Goal: Contribute content: Add original content to the website for others to see

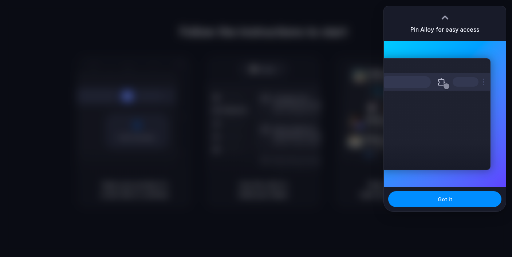
click at [308, 137] on div at bounding box center [256, 128] width 512 height 257
click at [270, 197] on div at bounding box center [256, 128] width 512 height 257
click at [394, 193] on button "Got it" at bounding box center [444, 199] width 113 height 16
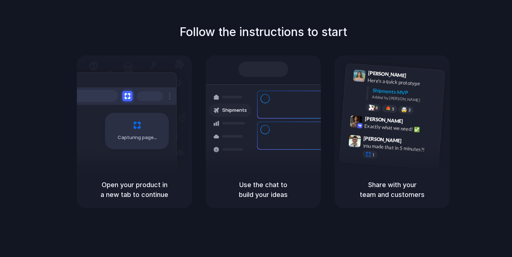
click at [256, 128] on div at bounding box center [256, 128] width 0 height 0
click at [250, 147] on div at bounding box center [230, 149] width 42 height 13
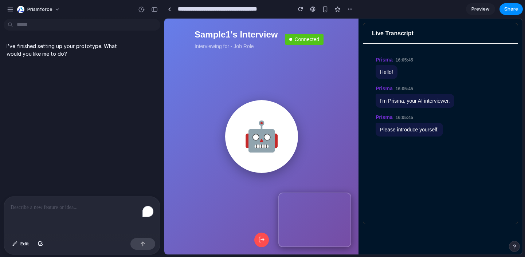
click at [108, 204] on p "To enrich screen reader interactions, please activate Accessibility in Grammarl…" at bounding box center [82, 207] width 143 height 9
click at [104, 48] on p "I've finished setting up your prototype. What would you like me to do?" at bounding box center [68, 49] width 122 height 15
click at [91, 205] on p "To enrich screen reader interactions, please activate Accessibility in Grammarl…" at bounding box center [82, 207] width 143 height 9
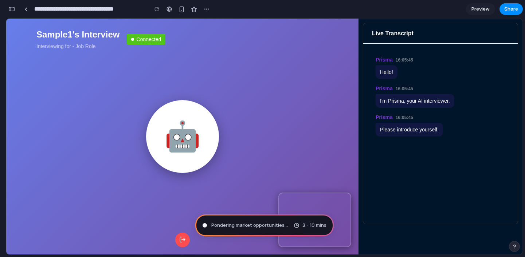
scroll to position [66, 0]
type input "**********"
click at [13, 11] on div "button" at bounding box center [11, 9] width 7 height 5
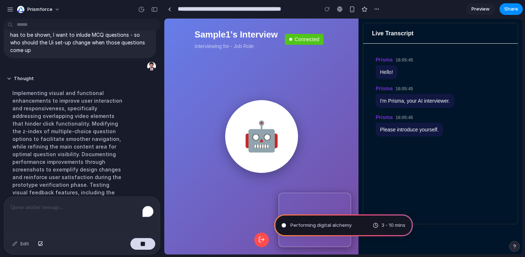
scroll to position [115, 0]
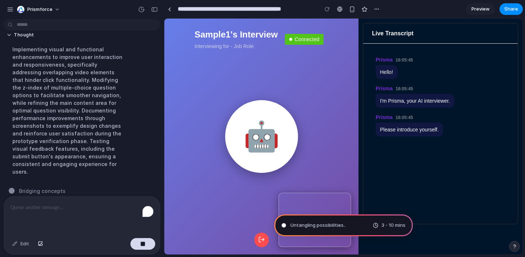
click at [383, 228] on span "3 - 10 mins" at bounding box center [393, 225] width 24 height 7
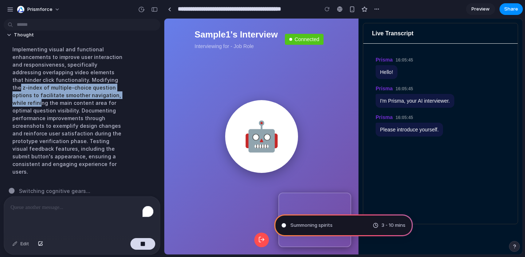
drag, startPoint x: 79, startPoint y: 80, endPoint x: 92, endPoint y: 92, distance: 17.3
click at [92, 92] on div "Implementing visual and functional enhancements to improve user interaction and…" at bounding box center [68, 110] width 122 height 139
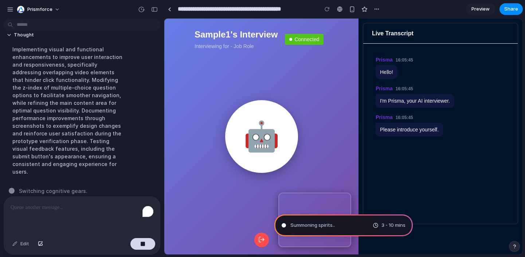
click at [89, 107] on div "Implementing visual and functional enhancements to improve user interaction and…" at bounding box center [68, 110] width 122 height 139
click at [63, 219] on div "To enrich screen reader interactions, please activate Accessibility in Grammarl…" at bounding box center [82, 216] width 156 height 39
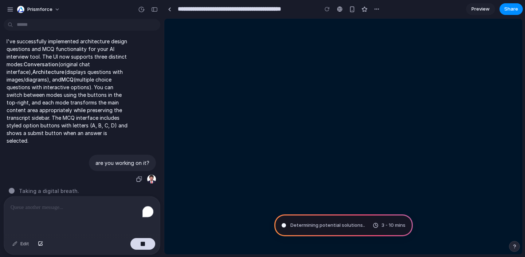
scroll to position [0, 0]
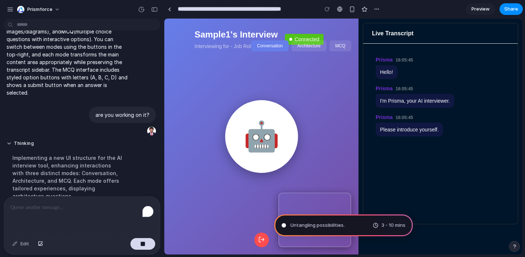
click at [312, 226] on span "Untangling possibilities ." at bounding box center [317, 225] width 54 height 7
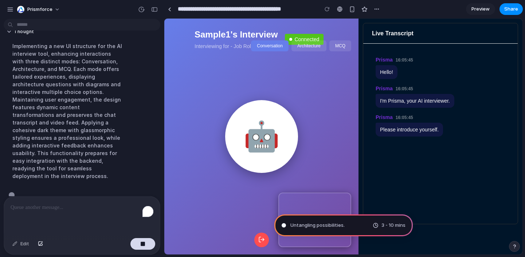
scroll to position [289, 0]
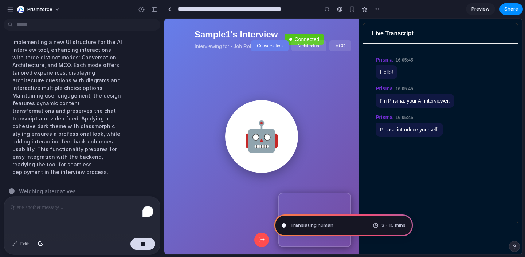
click at [164, 118] on div "🤖" at bounding box center [261, 137] width 194 height 236
click at [393, 68] on div "Hello!" at bounding box center [386, 72] width 22 height 14
click at [479, 8] on span "Preview" at bounding box center [480, 8] width 18 height 7
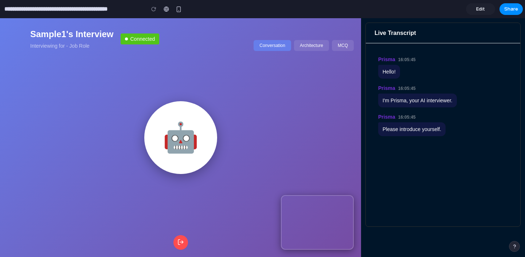
click at [481, 8] on span "Edit" at bounding box center [480, 8] width 9 height 7
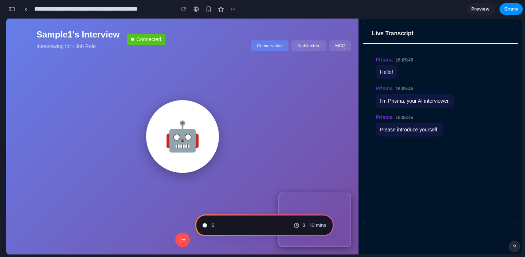
scroll to position [770, 0]
click at [11, 13] on button "button" at bounding box center [12, 9] width 12 height 12
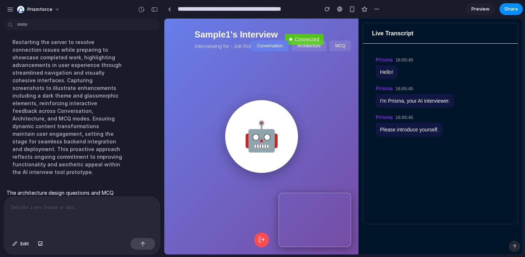
scroll to position [357, 0]
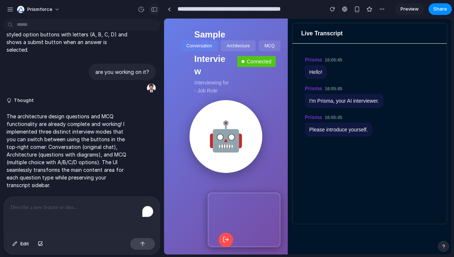
click at [155, 11] on div "button" at bounding box center [154, 9] width 7 height 5
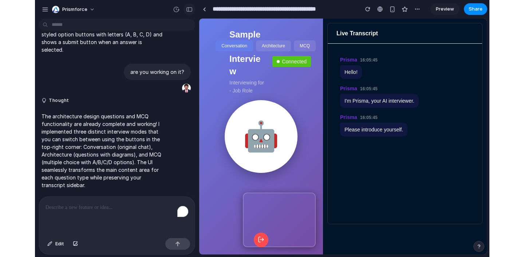
scroll to position [376, 0]
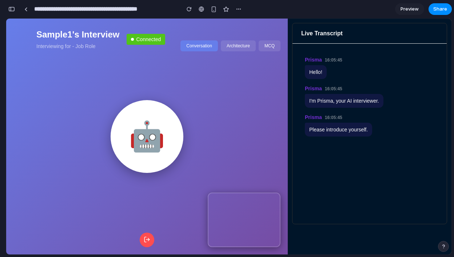
click at [228, 44] on button "Architecture" at bounding box center [238, 45] width 35 height 11
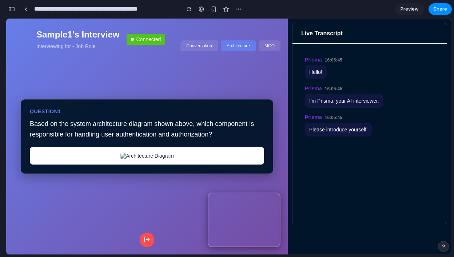
click at [152, 159] on div at bounding box center [147, 155] width 234 height 17
click at [269, 45] on button "MCQ" at bounding box center [270, 45] width 22 height 11
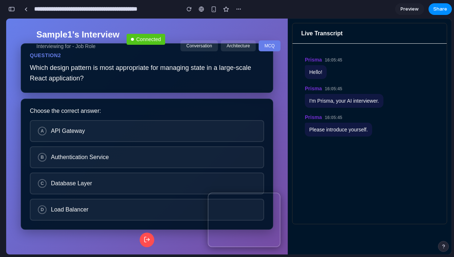
click at [154, 134] on span "API Gateway" at bounding box center [153, 131] width 205 height 7
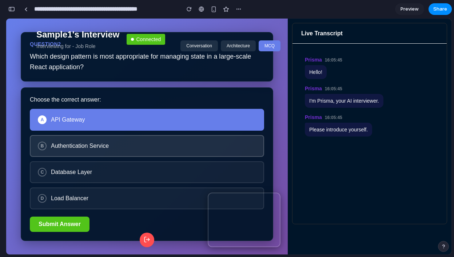
click at [153, 152] on button "B Authentication Service" at bounding box center [147, 146] width 234 height 22
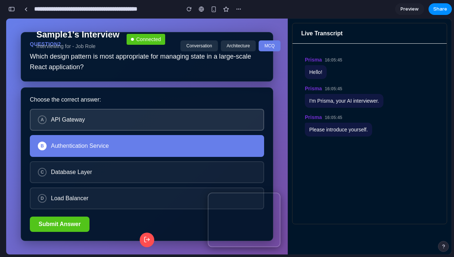
click at [156, 115] on button "A API Gateway" at bounding box center [147, 120] width 234 height 22
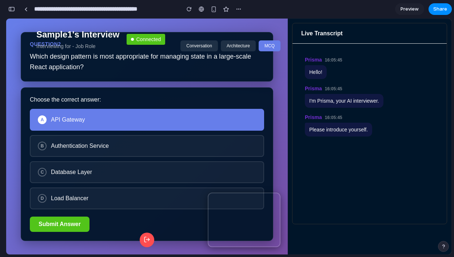
click at [198, 46] on button "Conversation" at bounding box center [199, 45] width 37 height 11
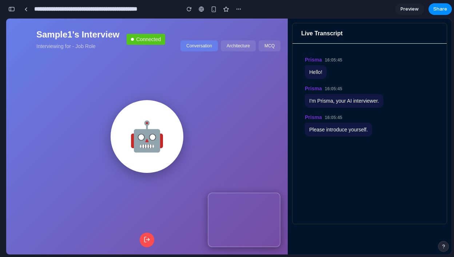
click at [229, 44] on button "Architecture" at bounding box center [238, 45] width 35 height 11
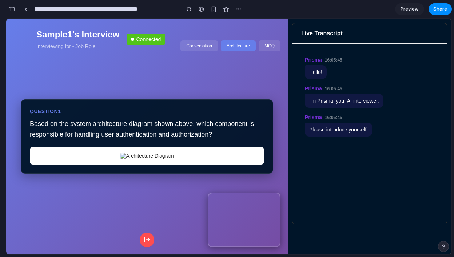
click at [155, 154] on img at bounding box center [147, 156] width 54 height 6
click at [189, 48] on button "Conversation" at bounding box center [199, 45] width 37 height 11
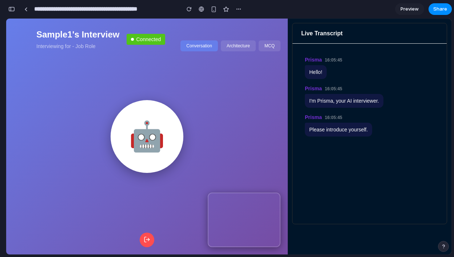
click at [233, 43] on button "Architecture" at bounding box center [238, 45] width 35 height 11
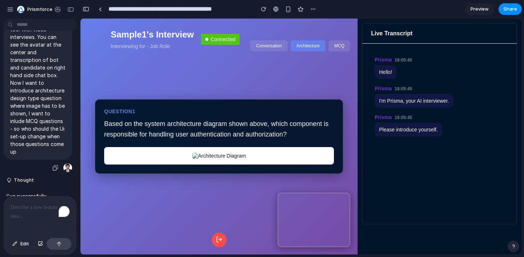
scroll to position [0, 0]
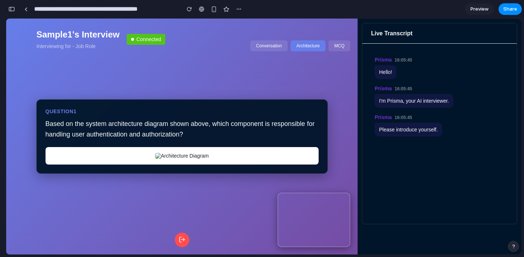
click at [13, 11] on div "button" at bounding box center [11, 9] width 7 height 5
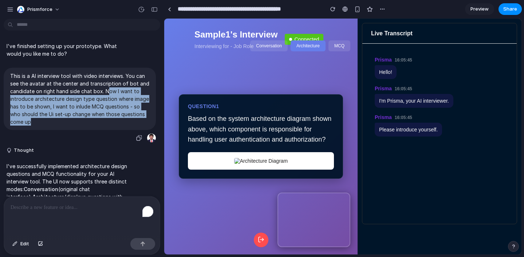
drag, startPoint x: 107, startPoint y: 89, endPoint x: 125, endPoint y: 118, distance: 34.3
click at [125, 119] on p "This is a AI interview tool with video interviews. You can see the avatar at th…" at bounding box center [79, 99] width 139 height 54
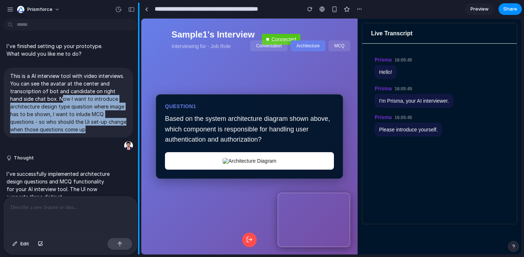
drag, startPoint x: 163, startPoint y: 71, endPoint x: 132, endPoint y: 80, distance: 32.6
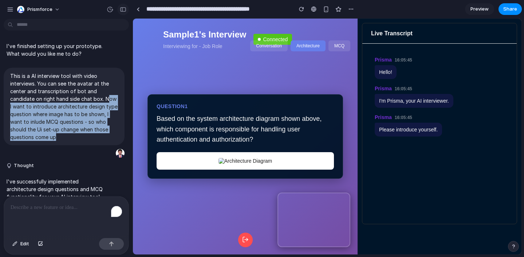
click at [120, 10] on div "button" at bounding box center [123, 9] width 7 height 5
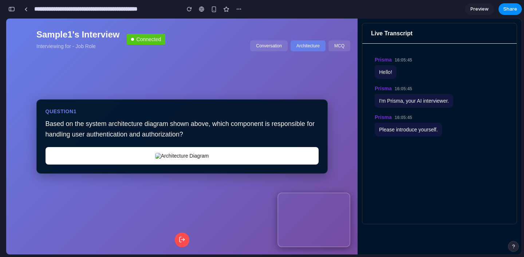
click at [266, 47] on button "Conversation" at bounding box center [268, 45] width 37 height 11
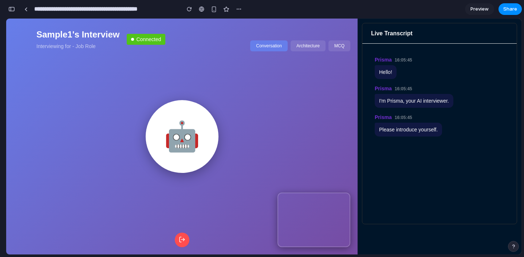
click at [311, 45] on button "Architecture" at bounding box center [307, 45] width 35 height 11
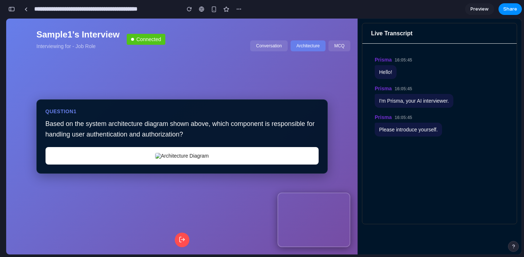
click at [333, 44] on button "MCQ" at bounding box center [339, 45] width 22 height 11
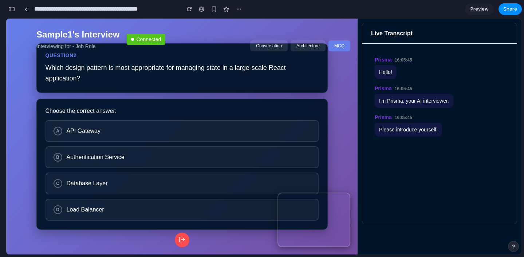
click at [311, 44] on button "Architecture" at bounding box center [307, 45] width 35 height 11
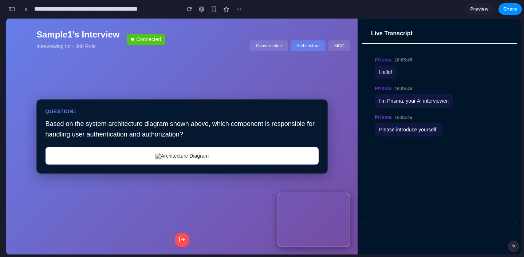
click at [272, 42] on button "Conversation" at bounding box center [268, 45] width 37 height 11
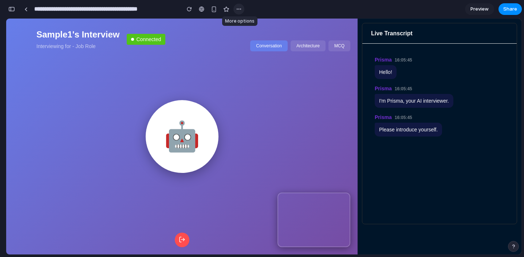
click at [236, 8] on div "button" at bounding box center [239, 9] width 6 height 6
click at [454, 13] on div "Duplicate Delete" at bounding box center [262, 128] width 524 height 257
click at [454, 12] on span "Preview" at bounding box center [479, 8] width 18 height 7
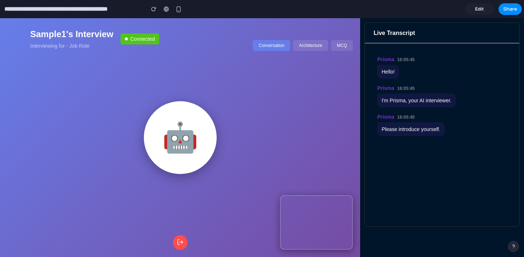
click at [454, 9] on span "Edit" at bounding box center [479, 8] width 9 height 7
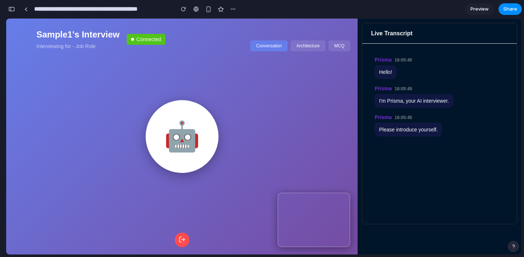
scroll to position [545, 0]
click at [301, 46] on button "Architecture" at bounding box center [307, 45] width 35 height 11
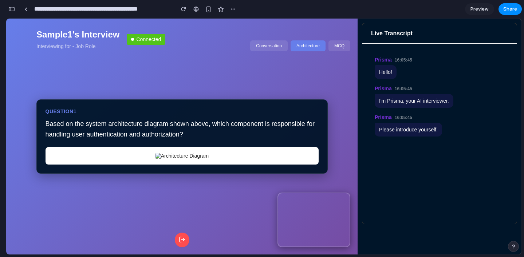
click at [345, 45] on button "MCQ" at bounding box center [339, 45] width 22 height 11
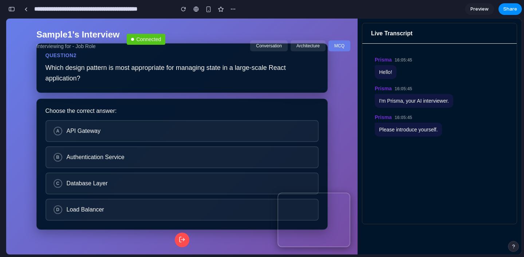
click at [309, 43] on button "Architecture" at bounding box center [307, 45] width 35 height 11
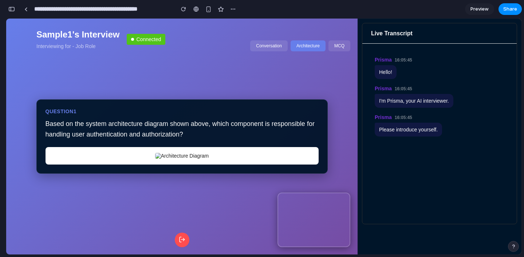
click at [13, 9] on div "button" at bounding box center [11, 9] width 7 height 5
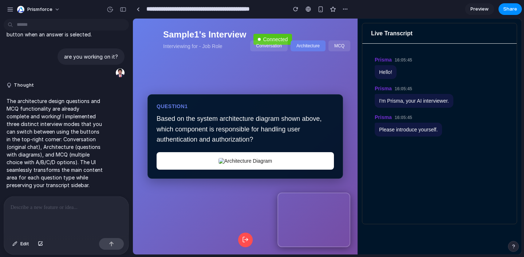
scroll to position [0, 0]
click at [74, 217] on div at bounding box center [66, 216] width 124 height 39
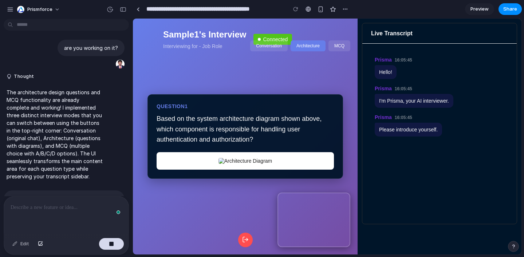
scroll to position [329, 0]
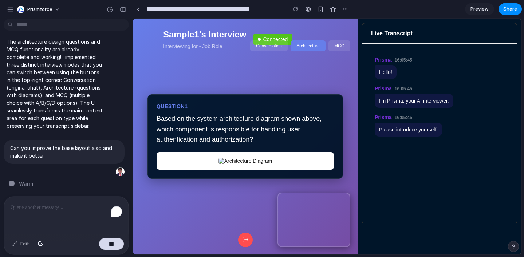
click at [341, 49] on button "MCQ" at bounding box center [339, 45] width 22 height 11
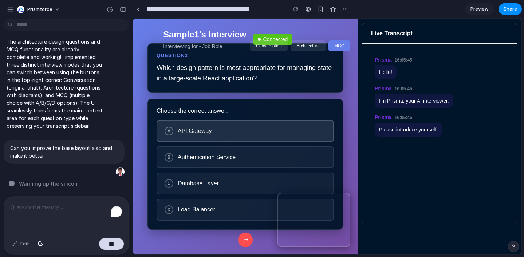
click at [225, 136] on button "A API Gateway" at bounding box center [245, 131] width 177 height 22
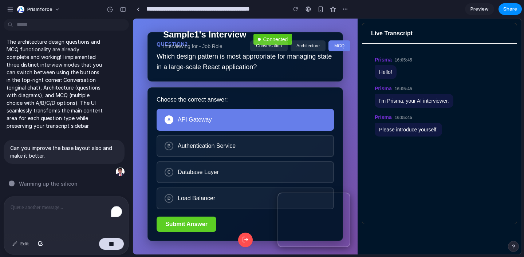
click at [181, 224] on button "Submit Answer" at bounding box center [187, 224] width 60 height 15
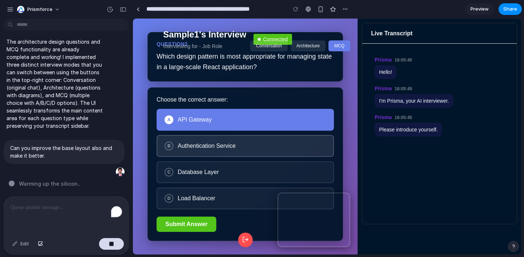
click at [217, 150] on button "B Authentication Service" at bounding box center [245, 146] width 177 height 22
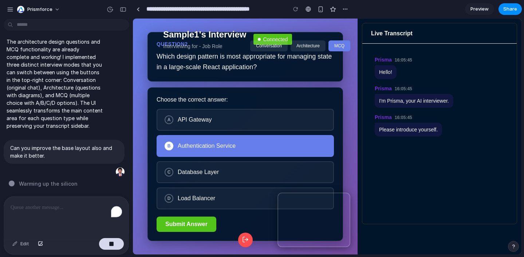
click at [201, 187] on div "A API Gateway B Authentication Service C Database Layer D Load Balancer" at bounding box center [245, 159] width 177 height 100
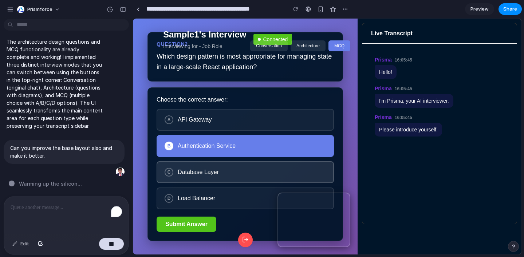
click at [196, 173] on span "Database Layer" at bounding box center [252, 172] width 148 height 7
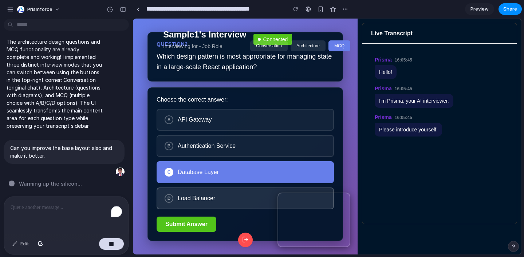
click at [194, 190] on button "D Load Balancer" at bounding box center [245, 198] width 177 height 22
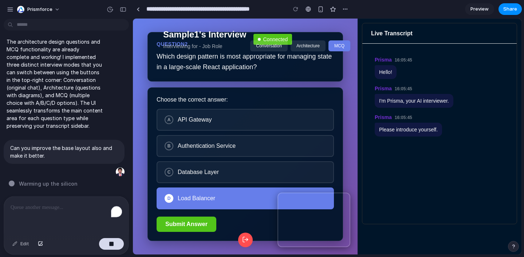
click at [240, 69] on div "Which design pattern is most appropriate for managing state in a large-scale Re…" at bounding box center [245, 61] width 177 height 21
click at [310, 47] on button "Architecture" at bounding box center [307, 45] width 35 height 11
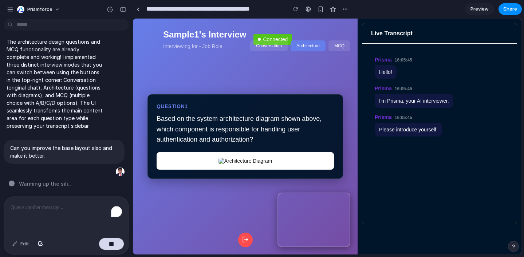
click at [338, 47] on button "MCQ" at bounding box center [339, 45] width 22 height 11
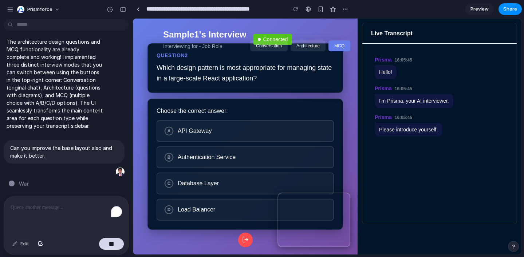
click at [313, 45] on button "Architecture" at bounding box center [307, 45] width 35 height 11
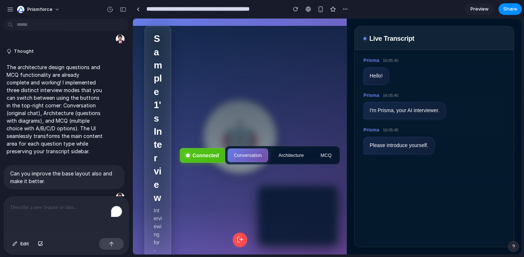
scroll to position [816, 0]
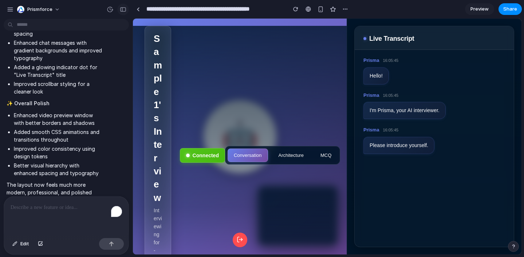
click at [120, 11] on div "button" at bounding box center [123, 9] width 7 height 5
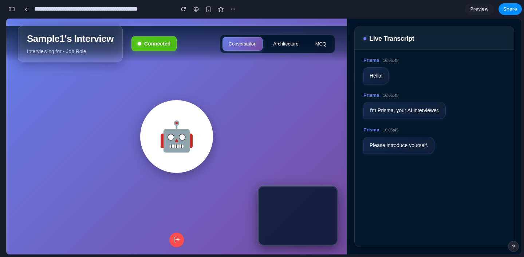
scroll to position [1382, 0]
click at [280, 43] on button "Architecture" at bounding box center [285, 43] width 37 height 13
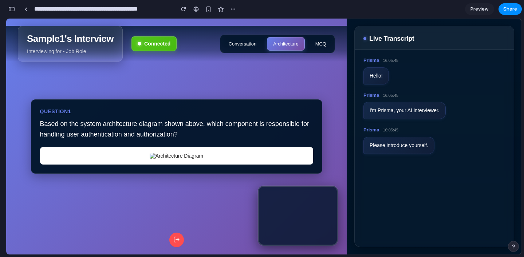
click at [260, 126] on div "Based on the system architecture diagram shown above, which component is respon…" at bounding box center [176, 129] width 273 height 21
click at [331, 39] on button "MCQ" at bounding box center [320, 43] width 23 height 13
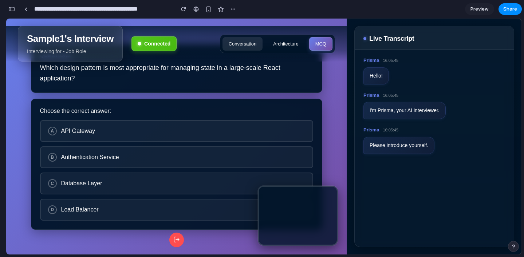
click at [248, 44] on button "Conversation" at bounding box center [242, 43] width 40 height 13
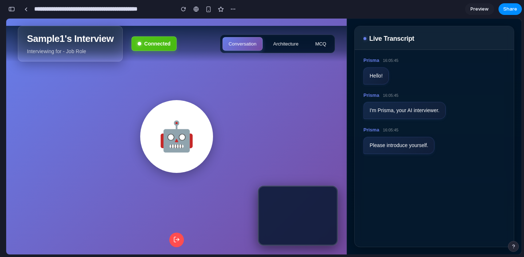
click at [186, 164] on div "🤖" at bounding box center [176, 136] width 73 height 73
click at [454, 13] on div "Preview Share" at bounding box center [493, 9] width 57 height 12
click at [11, 7] on div "button" at bounding box center [11, 9] width 7 height 5
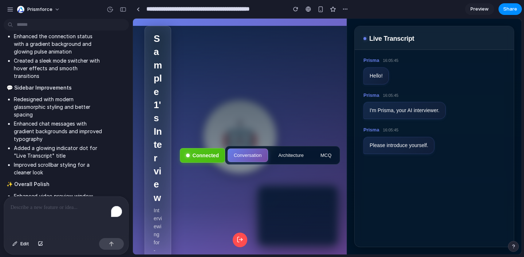
scroll to position [727, 0]
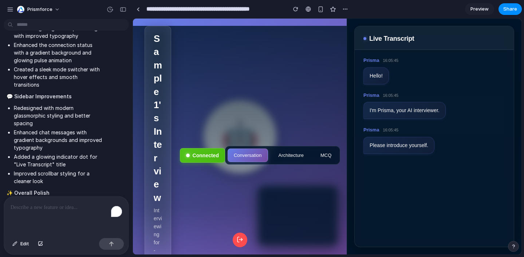
click at [39, 217] on div "To enrich screen reader interactions, please activate Accessibility in Grammarl…" at bounding box center [66, 216] width 124 height 39
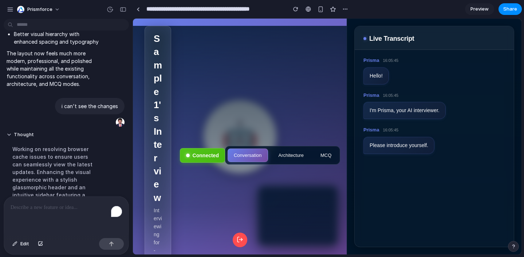
scroll to position [989, 0]
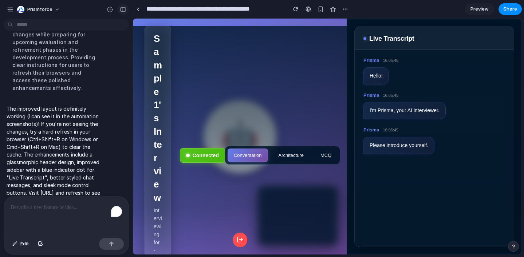
click at [123, 7] on div "button" at bounding box center [123, 9] width 7 height 5
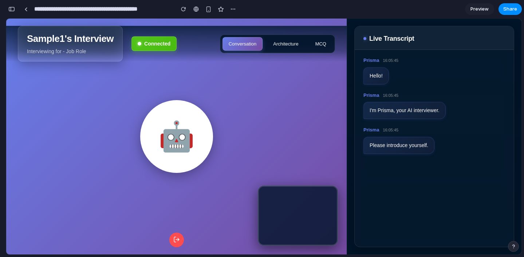
scroll to position [1509, 0]
click at [262, 55] on div "Sample1's Interview Interviewing for - Job Role Connected Conversation Architec…" at bounding box center [176, 44] width 340 height 36
click at [275, 43] on button "Architecture" at bounding box center [285, 43] width 37 height 13
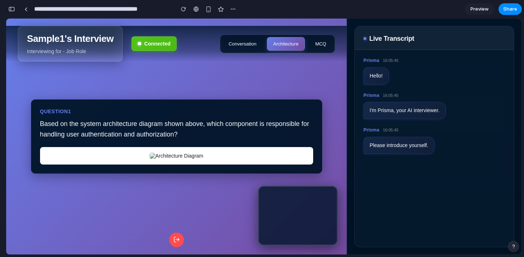
click at [314, 44] on button "MCQ" at bounding box center [320, 43] width 23 height 13
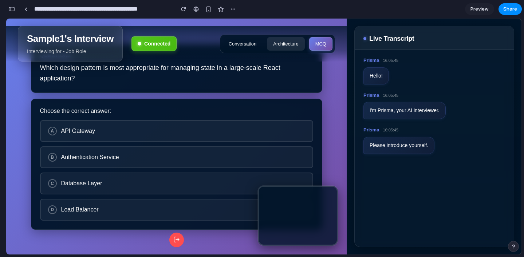
click at [294, 44] on button "Architecture" at bounding box center [285, 43] width 37 height 13
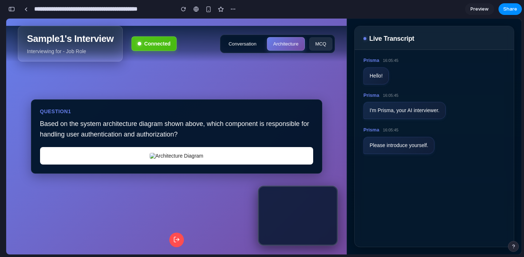
click at [317, 43] on button "MCQ" at bounding box center [320, 43] width 23 height 13
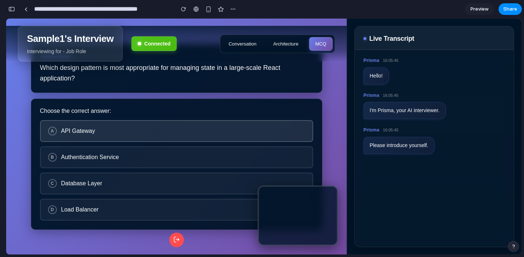
click at [142, 136] on button "A API Gateway" at bounding box center [176, 131] width 273 height 22
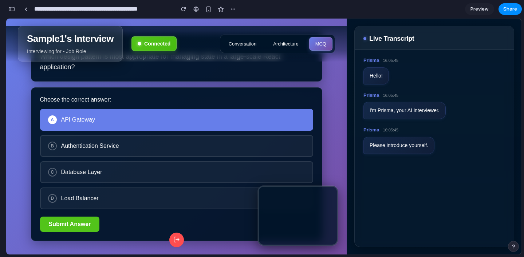
click at [143, 124] on button "A API Gateway" at bounding box center [176, 120] width 273 height 22
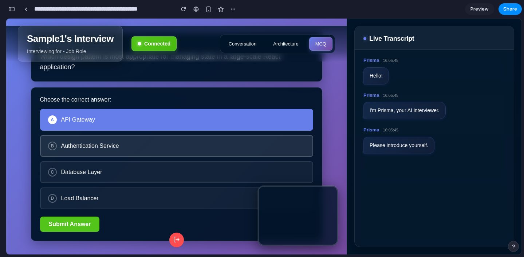
click at [139, 145] on span "Authentication Service" at bounding box center [183, 146] width 244 height 7
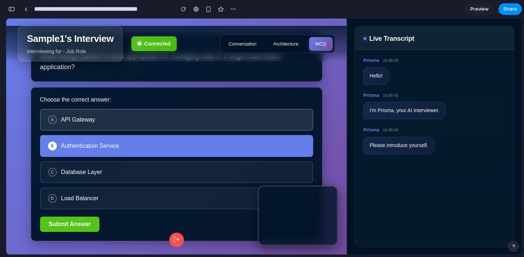
click at [152, 118] on span "API Gateway" at bounding box center [183, 119] width 244 height 7
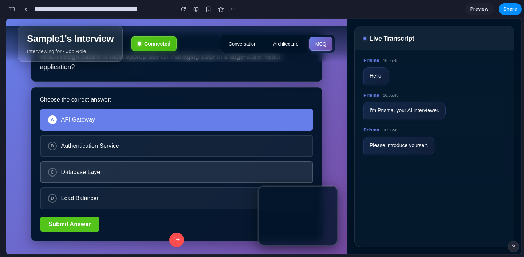
click at [145, 162] on button "C Database Layer" at bounding box center [176, 172] width 273 height 22
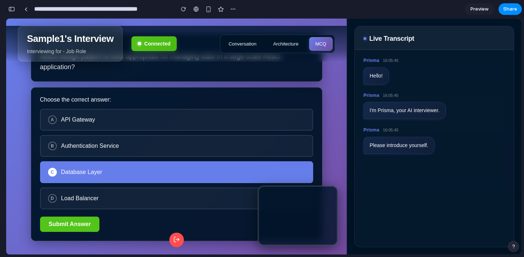
click at [262, 41] on div "Conversation Architecture MCQ" at bounding box center [277, 44] width 115 height 19
click at [281, 44] on button "Architecture" at bounding box center [285, 43] width 37 height 13
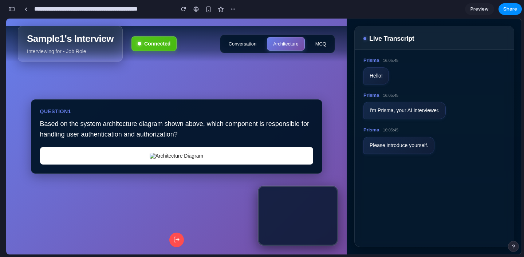
click at [313, 47] on button "MCQ" at bounding box center [320, 43] width 23 height 13
